Goal: Find specific page/section

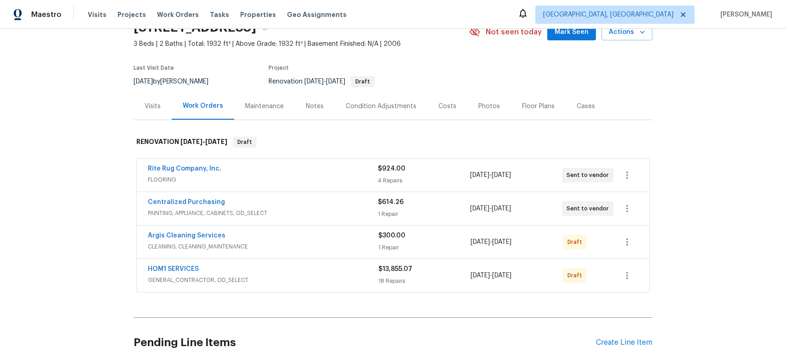
scroll to position [70, 0]
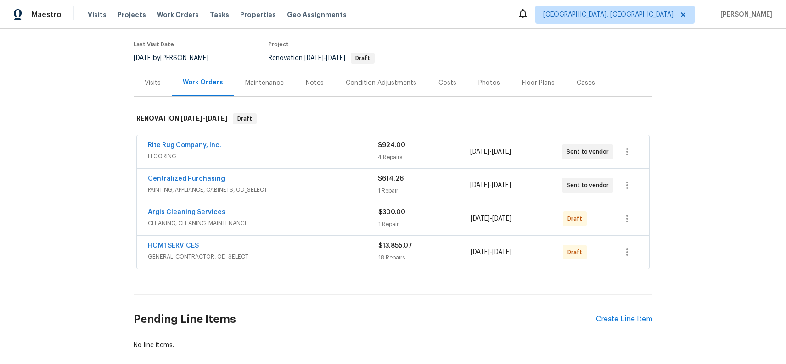
click at [298, 250] on div "HOM1 SERVICES" at bounding box center [263, 246] width 230 height 11
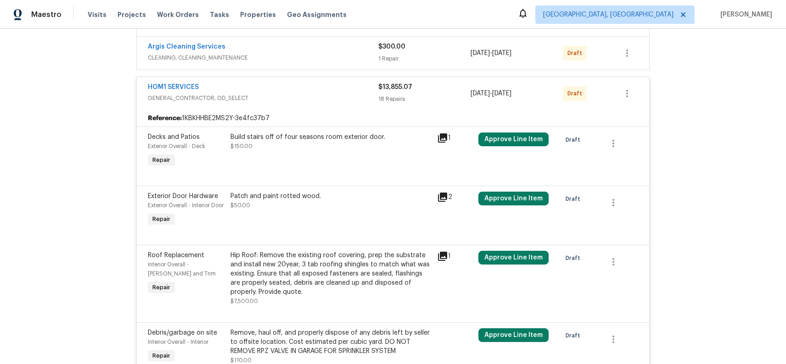
scroll to position [66, 0]
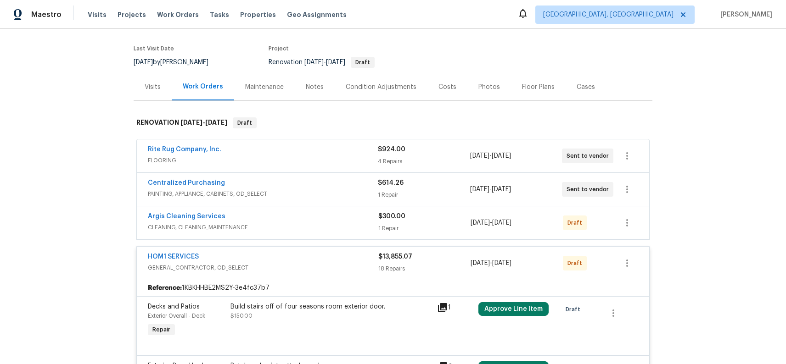
click at [293, 263] on div "HOM1 SERVICES" at bounding box center [263, 257] width 230 height 11
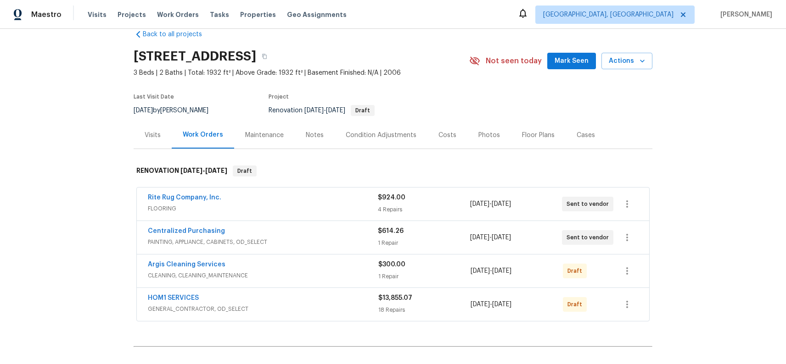
scroll to position [20, 0]
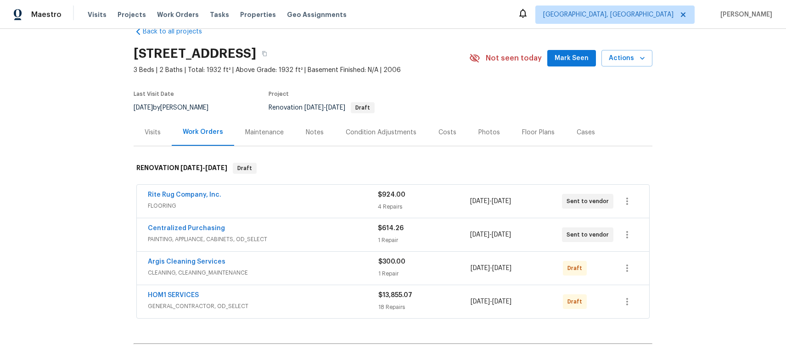
click at [300, 293] on div "HOM1 SERVICES" at bounding box center [263, 296] width 230 height 11
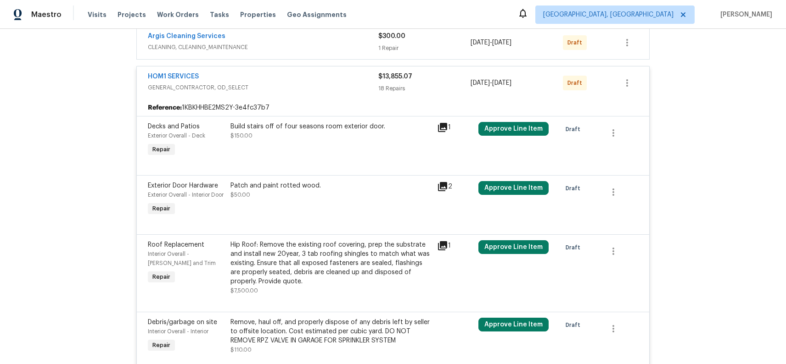
scroll to position [241, 0]
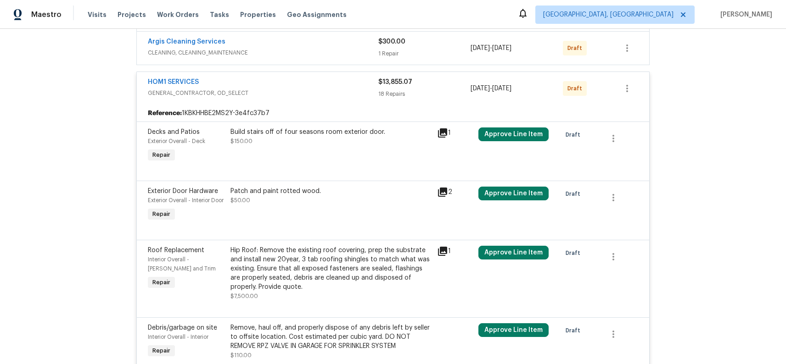
click at [320, 88] on div "HOM1 SERVICES" at bounding box center [263, 83] width 230 height 11
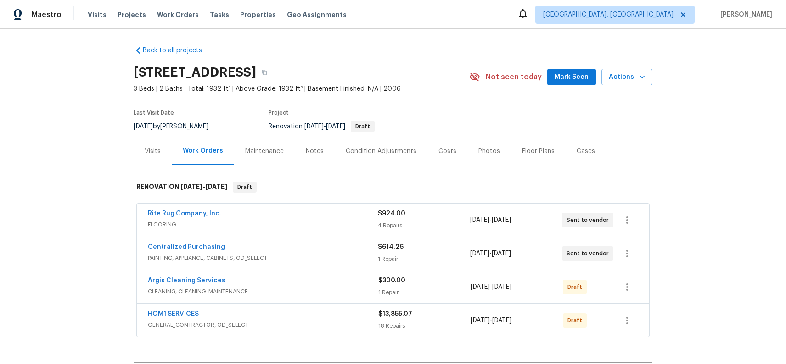
scroll to position [0, 0]
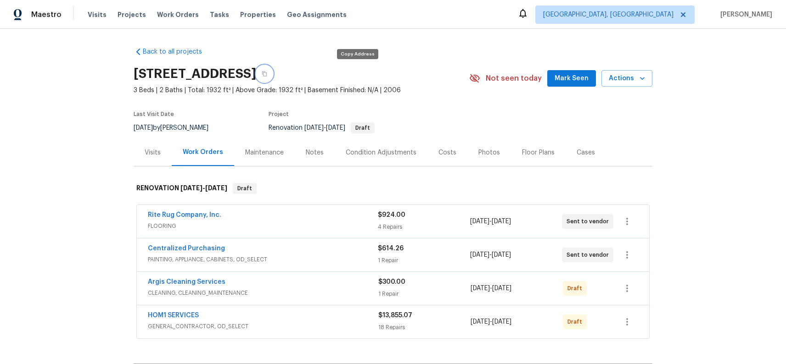
click at [273, 73] on button "button" at bounding box center [264, 74] width 17 height 17
